Goal: Task Accomplishment & Management: Use online tool/utility

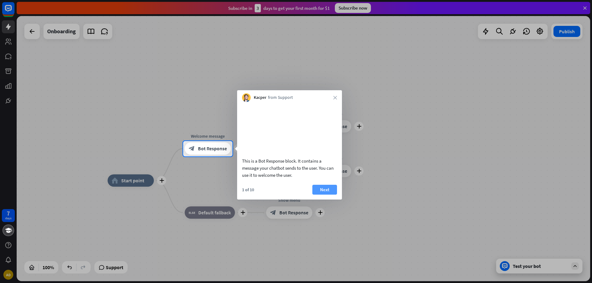
click at [328, 193] on button "Next" at bounding box center [324, 190] width 25 height 10
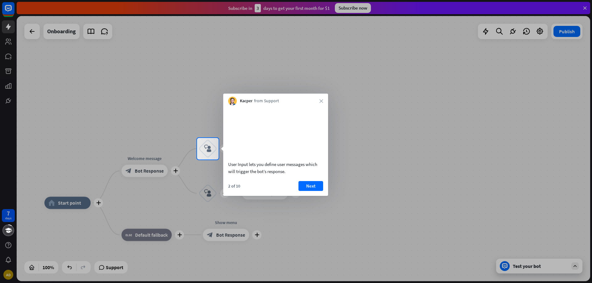
click at [303, 187] on div "User Input lets you define user messages which will trigger the bot’s response.…" at bounding box center [275, 150] width 105 height 91
click at [310, 191] on button "Next" at bounding box center [310, 186] width 25 height 10
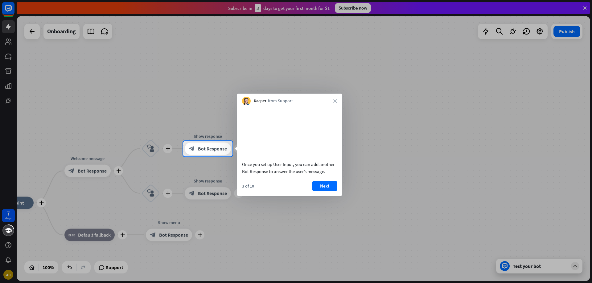
click at [309, 188] on div "Once you set up User Input, you can add another Bot Response to answer the user…" at bounding box center [289, 150] width 105 height 91
click at [322, 191] on button "Next" at bounding box center [324, 186] width 25 height 10
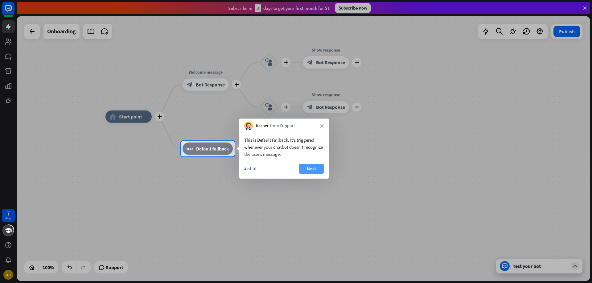
click at [315, 171] on button "Next" at bounding box center [311, 169] width 25 height 10
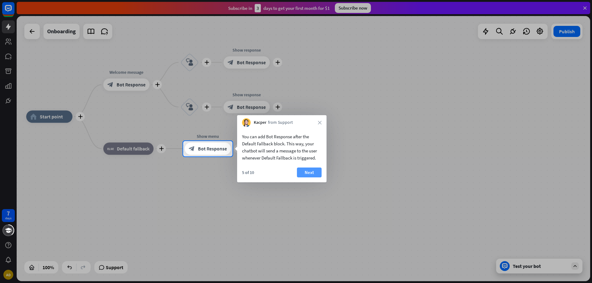
click at [311, 173] on button "Next" at bounding box center [309, 173] width 25 height 10
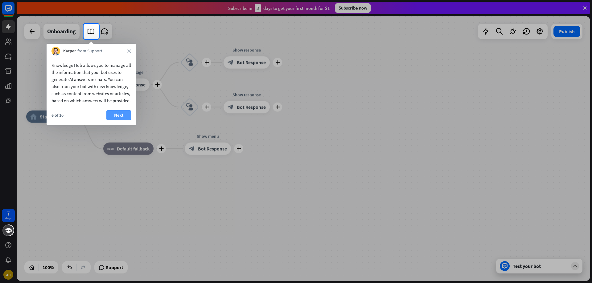
click at [122, 119] on button "Next" at bounding box center [118, 115] width 25 height 10
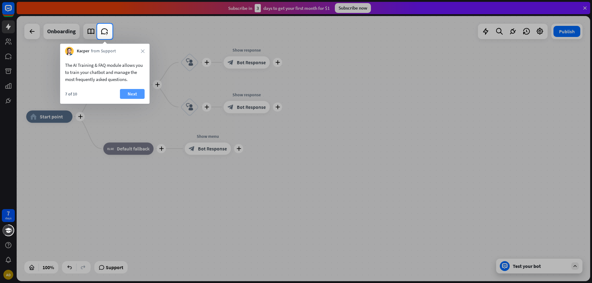
click at [127, 95] on button "Next" at bounding box center [132, 94] width 25 height 10
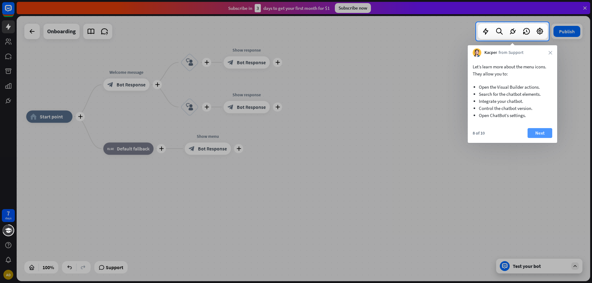
click at [537, 131] on button "Next" at bounding box center [539, 133] width 25 height 10
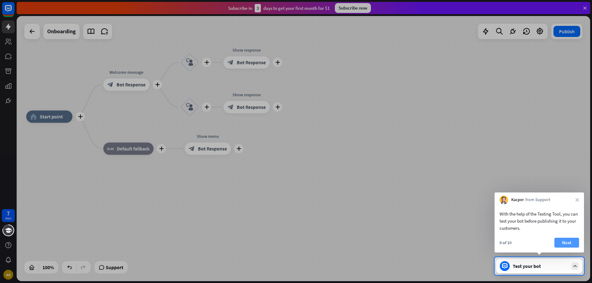
click at [566, 240] on button "Next" at bounding box center [566, 243] width 25 height 10
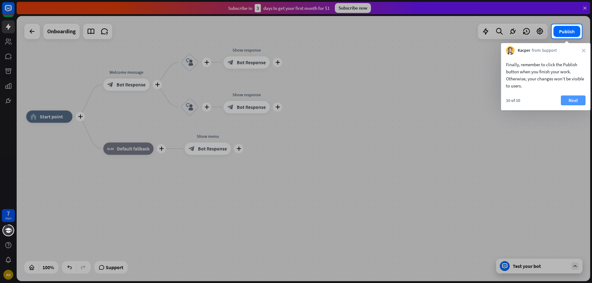
click at [575, 101] on button "Next" at bounding box center [573, 101] width 25 height 10
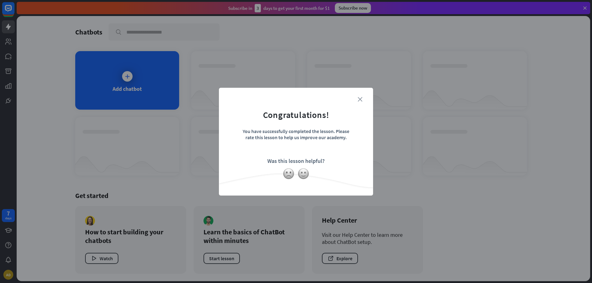
click at [362, 100] on icon "close" at bounding box center [360, 99] width 5 height 5
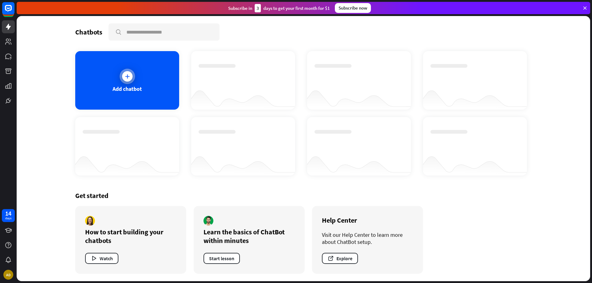
click at [125, 77] on icon at bounding box center [127, 76] width 6 height 6
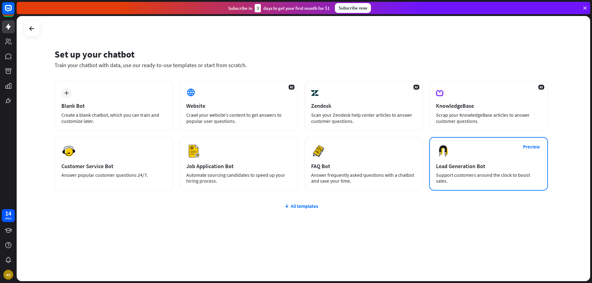
click at [461, 168] on div "Lead Generation Bot" at bounding box center [488, 166] width 105 height 7
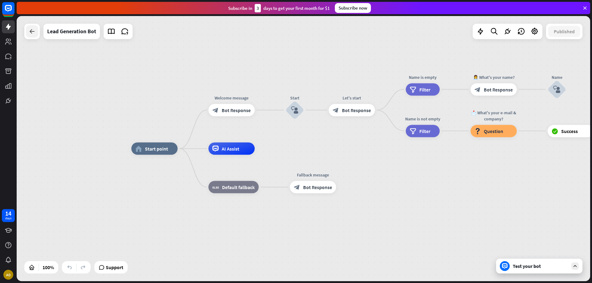
click at [27, 35] on div at bounding box center [32, 31] width 12 height 12
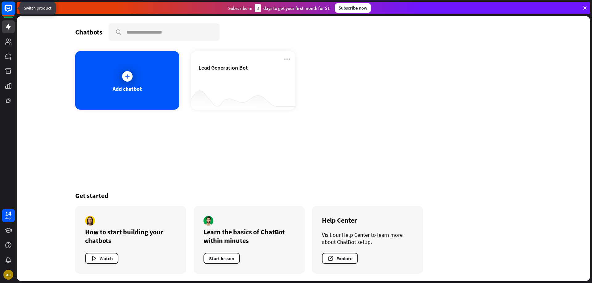
click at [13, 12] on rect at bounding box center [9, 9] width 14 height 14
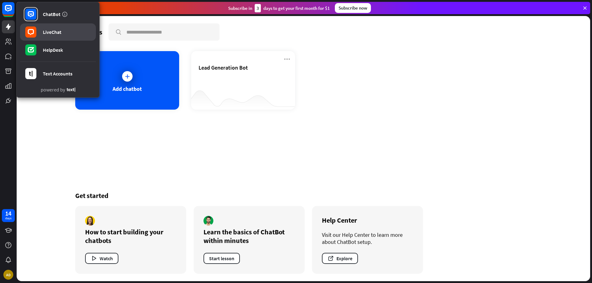
click at [39, 28] on link "LiveChat" at bounding box center [58, 31] width 76 height 17
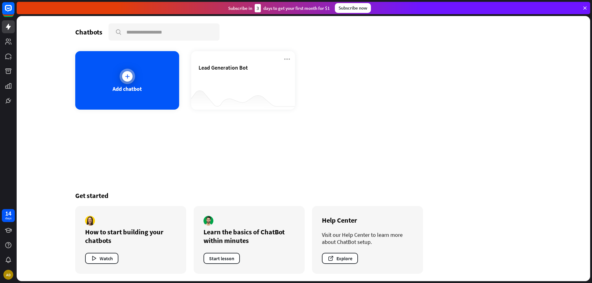
click at [141, 85] on div "Add chatbot" at bounding box center [127, 88] width 29 height 7
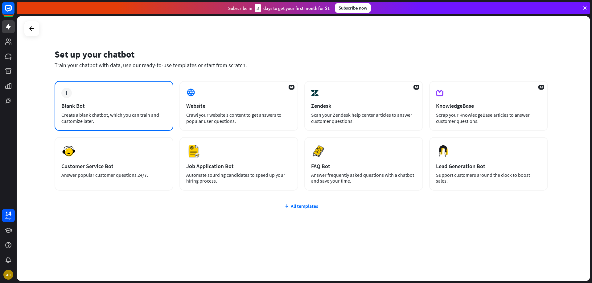
click at [140, 93] on div "plus Blank Bot Create a blank chatbot, which you can train and customize later." at bounding box center [114, 106] width 119 height 50
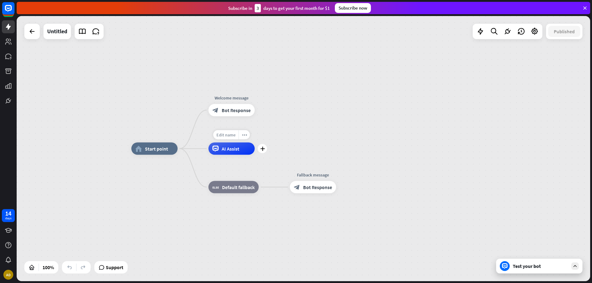
click at [226, 138] on div "Edit name" at bounding box center [225, 134] width 25 height 9
click at [219, 150] on div "AI Assist" at bounding box center [231, 149] width 46 height 12
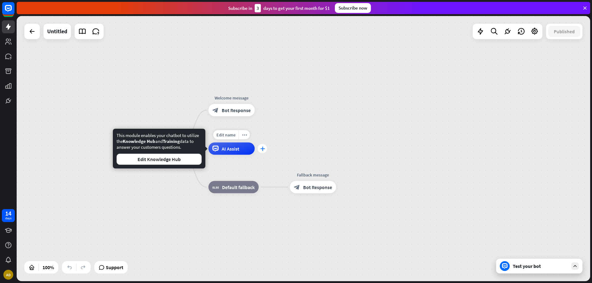
click at [261, 147] on icon "plus" at bounding box center [262, 149] width 5 height 4
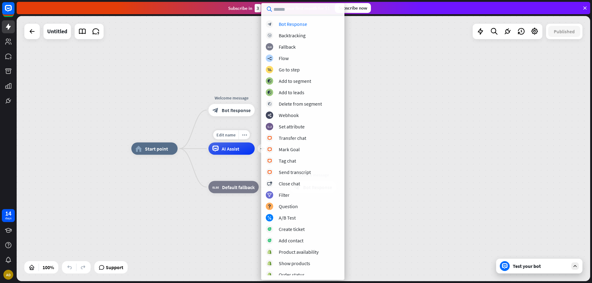
click at [208, 143] on div "Edit name more_horiz plus AI Assist" at bounding box center [231, 149] width 46 height 12
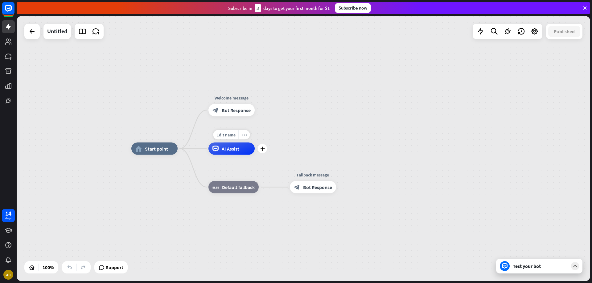
click at [210, 150] on div "AI Assist" at bounding box center [231, 149] width 46 height 12
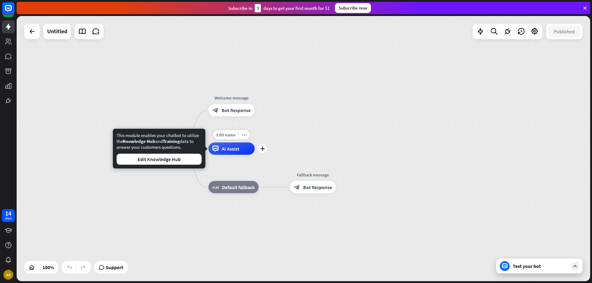
click at [220, 150] on div "AI Assist" at bounding box center [231, 149] width 46 height 12
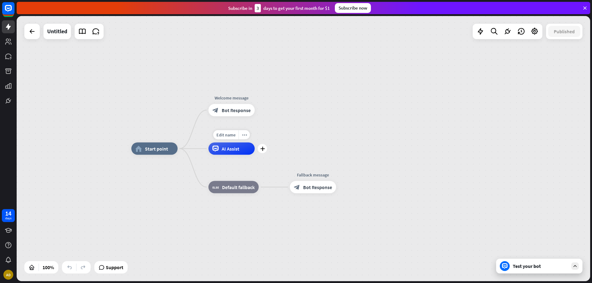
click at [216, 151] on icon at bounding box center [215, 149] width 6 height 6
click at [247, 132] on div "more_horiz" at bounding box center [244, 134] width 11 height 9
click at [483, 30] on icon at bounding box center [480, 31] width 8 height 8
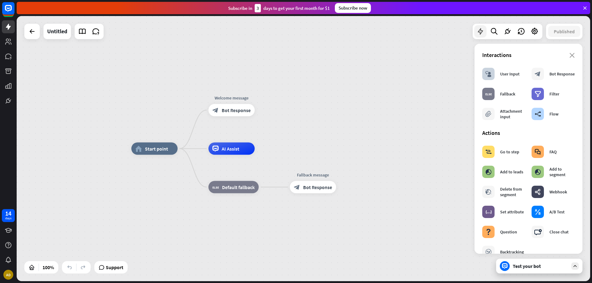
click at [483, 30] on icon at bounding box center [480, 31] width 8 height 8
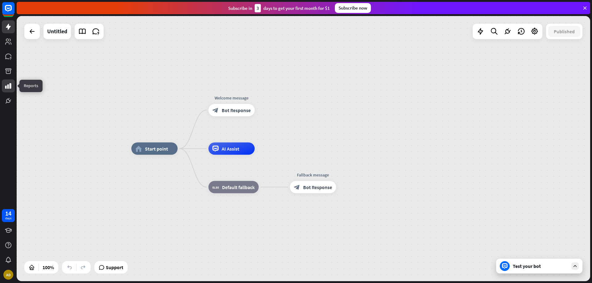
click at [6, 86] on icon at bounding box center [8, 86] width 6 height 6
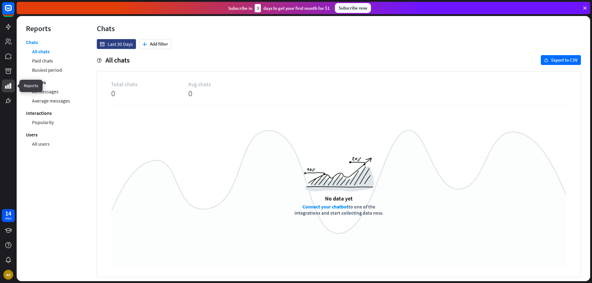
click at [6, 86] on icon at bounding box center [8, 86] width 6 height 6
click at [10, 43] on icon at bounding box center [8, 41] width 7 height 7
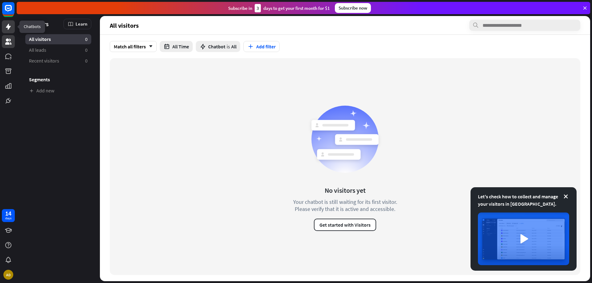
click at [10, 29] on icon at bounding box center [8, 26] width 7 height 7
